Goal: Task Accomplishment & Management: Manage account settings

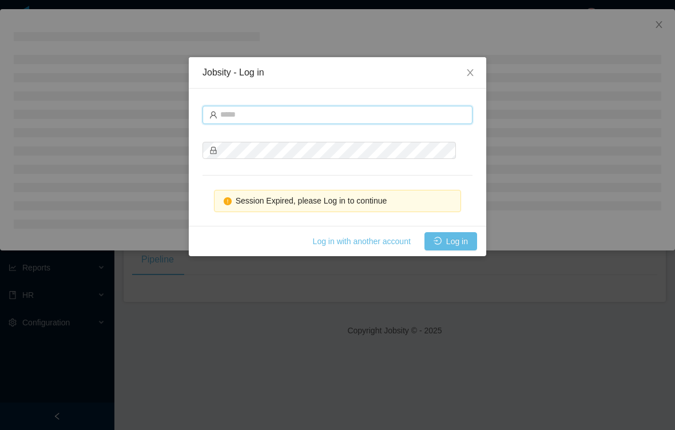
click at [252, 108] on input "text" at bounding box center [337, 115] width 270 height 18
type input "**********"
click at [452, 233] on button "Log in" at bounding box center [450, 241] width 53 height 18
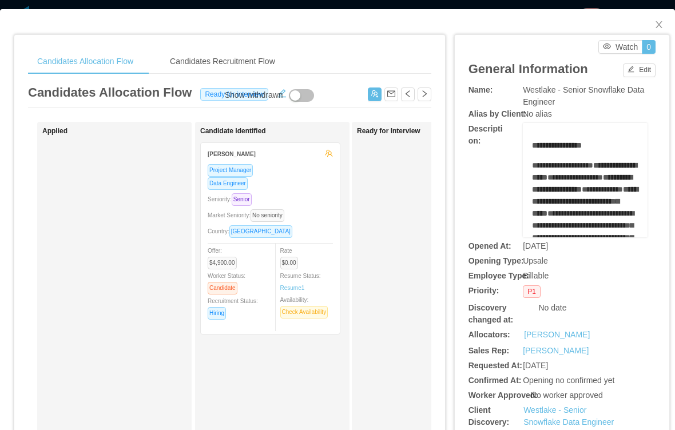
click at [635, 69] on button "Edit" at bounding box center [639, 70] width 33 height 14
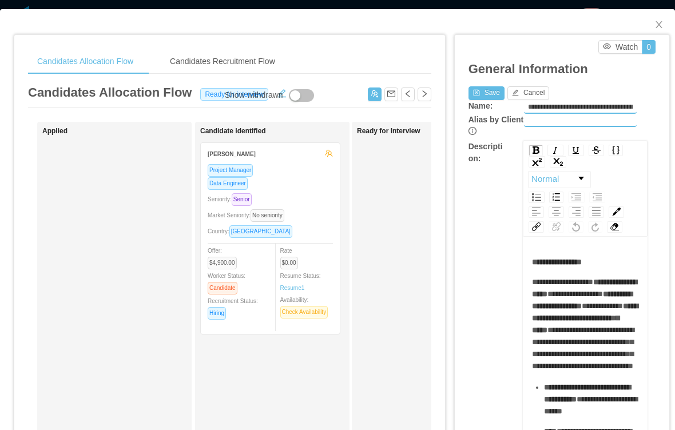
click at [634, 74] on div "General Information Save Cancel" at bounding box center [561, 77] width 187 height 46
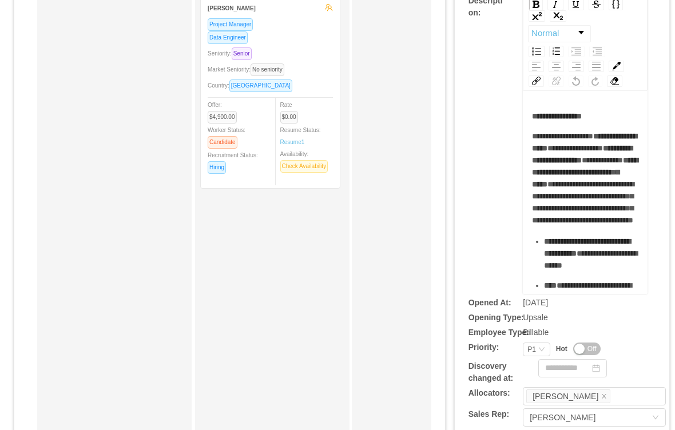
scroll to position [173, 0]
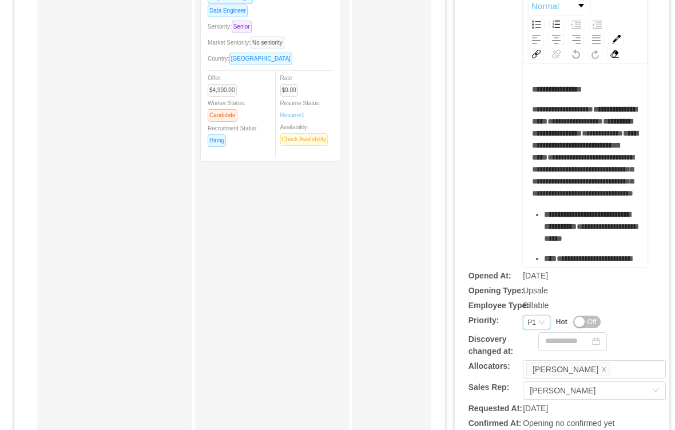
click at [526, 329] on div "Priority P1" at bounding box center [536, 323] width 27 height 14
click at [534, 401] on li "P4" at bounding box center [536, 409] width 27 height 18
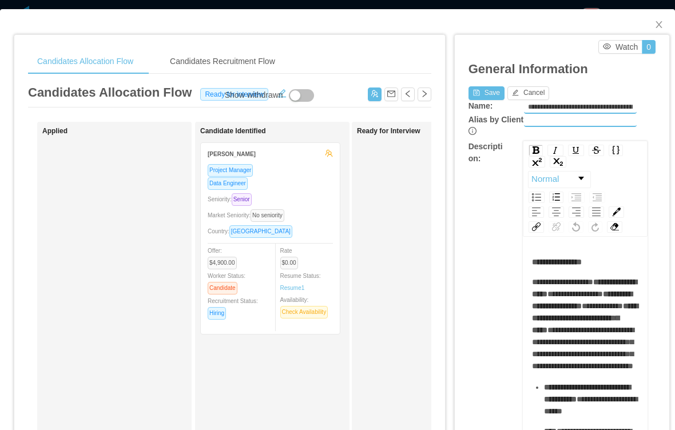
scroll to position [0, 0]
click at [477, 96] on button "Save" at bounding box center [486, 93] width 36 height 14
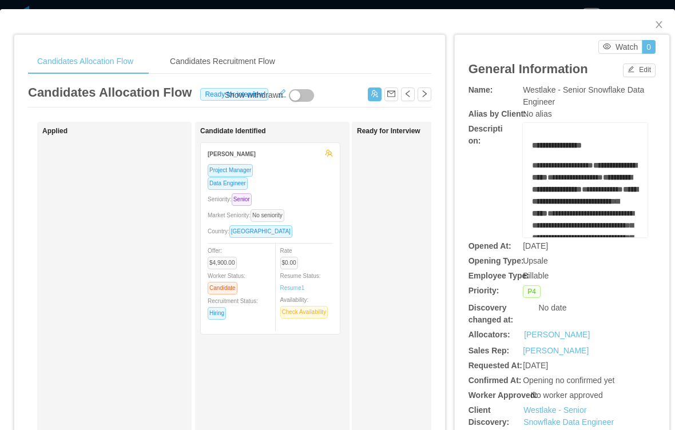
click at [249, 51] on div "Candidates Recruitment Flow" at bounding box center [223, 62] width 124 height 26
